Goal: Task Accomplishment & Management: Manage account settings

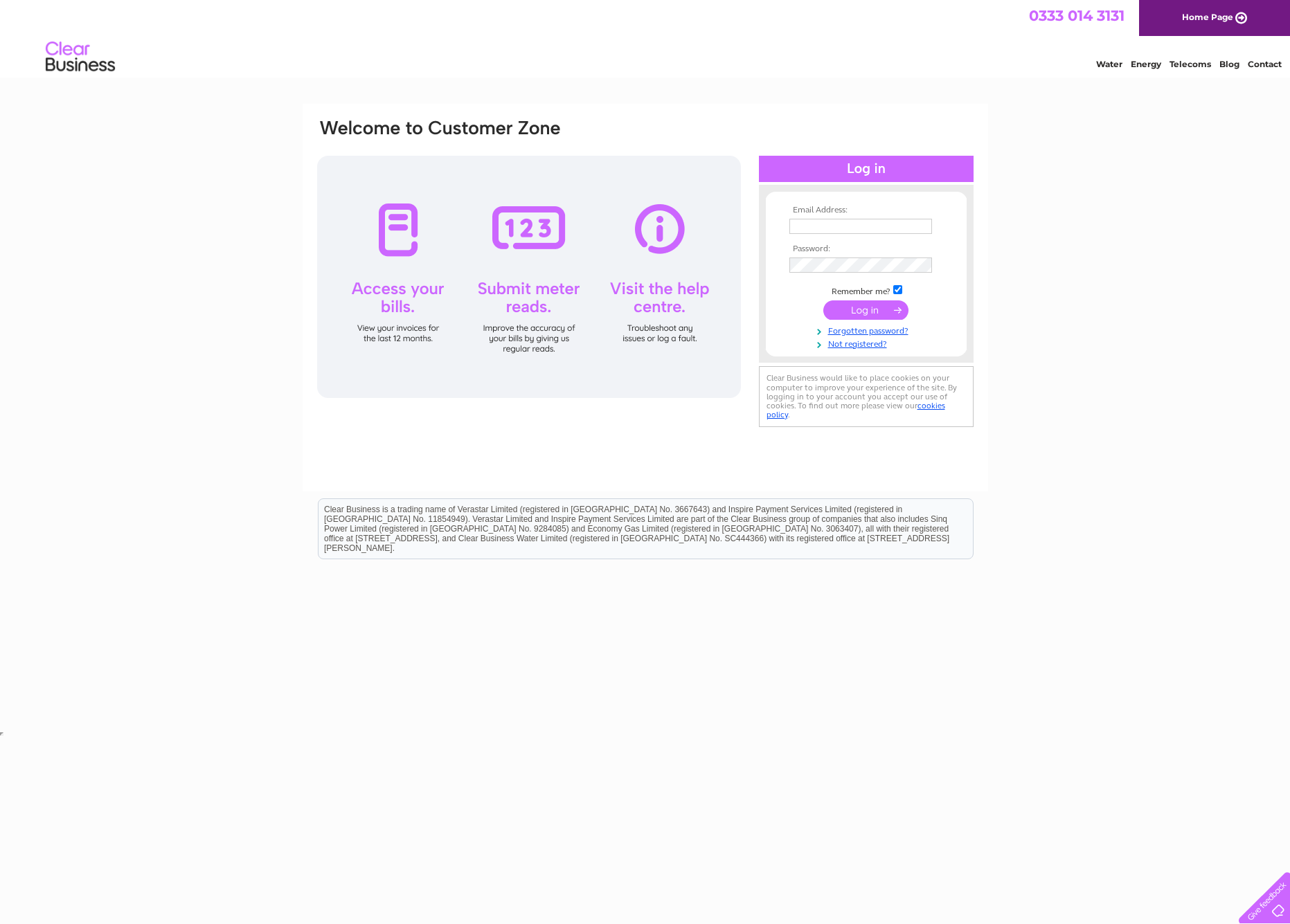
type input "nick@cartoonfun.co.uk"
click at [867, 307] on input "submit" at bounding box center [866, 310] width 85 height 20
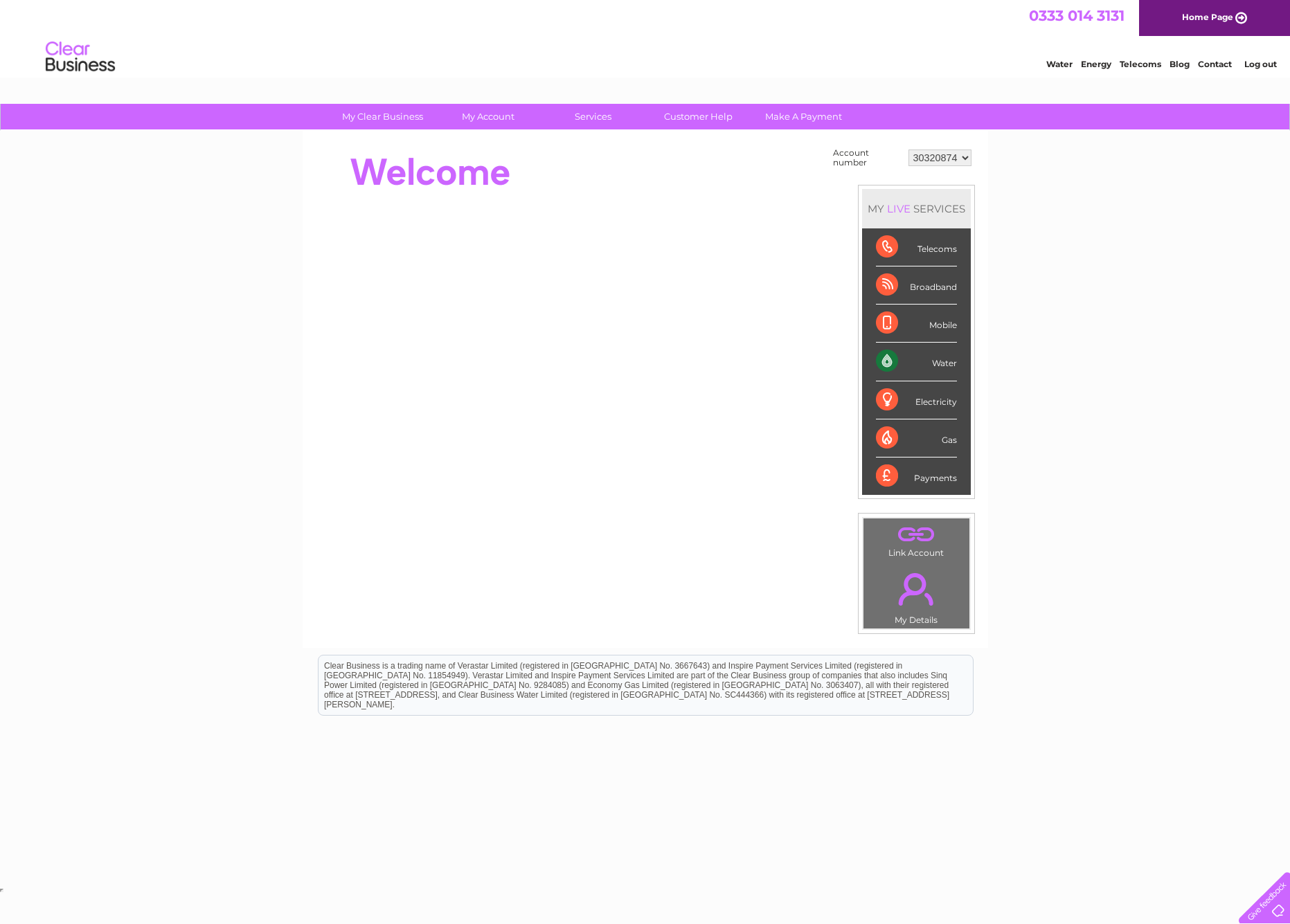
click at [655, 597] on div "Account number 30320874 MY LIVE SERVICES Telecoms Broadband Mobile Water Electr…" at bounding box center [645, 389] width 685 height 517
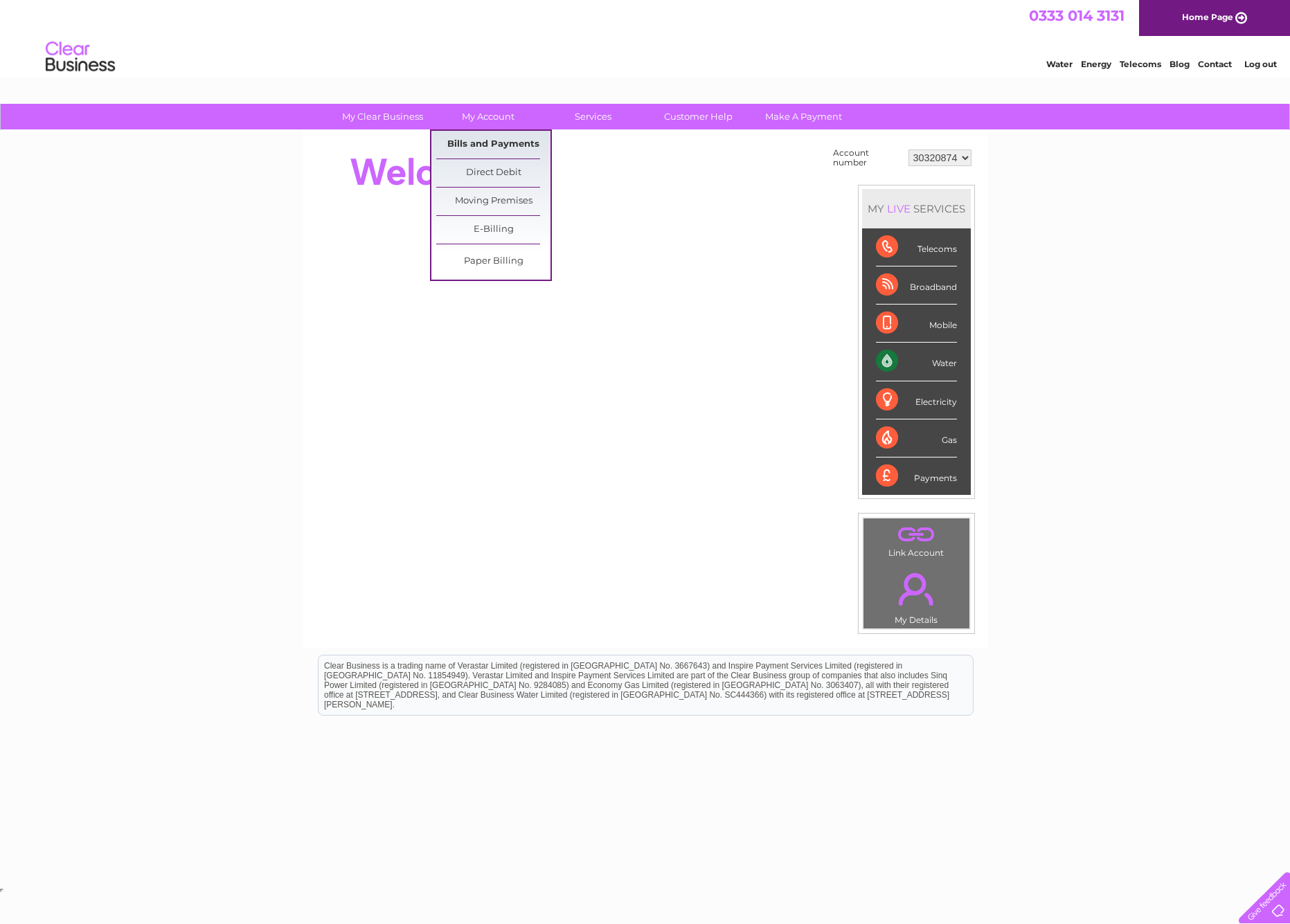
click at [480, 141] on link "Bills and Payments" at bounding box center [493, 144] width 114 height 27
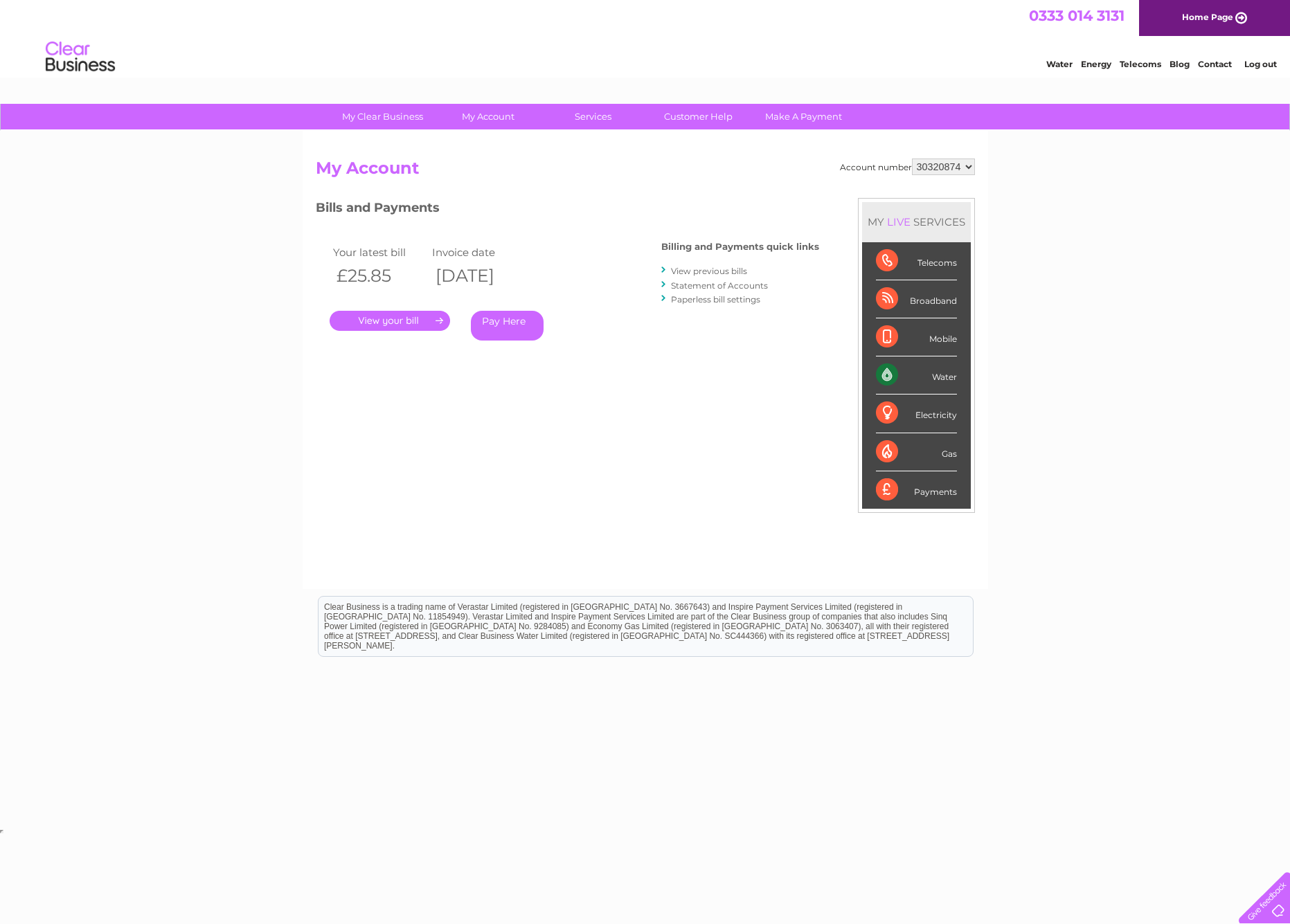
click at [386, 320] on link "." at bounding box center [390, 320] width 120 height 20
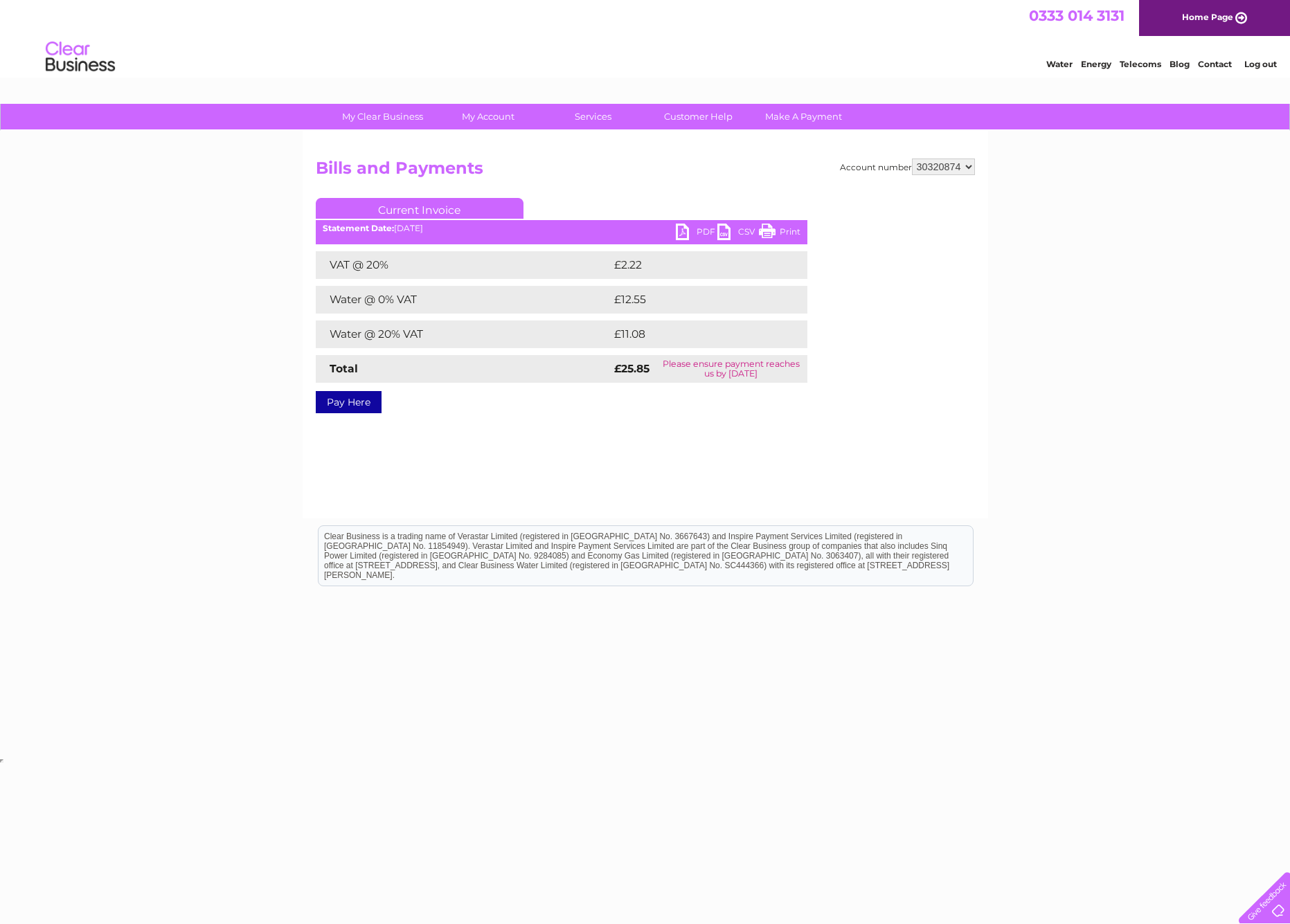
click at [691, 230] on link "PDF" at bounding box center [697, 233] width 41 height 20
